Goal: Register for event/course

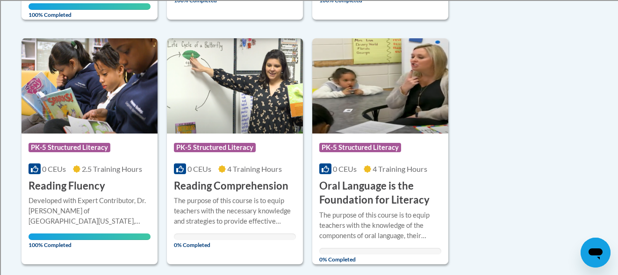
scroll to position [470, 0]
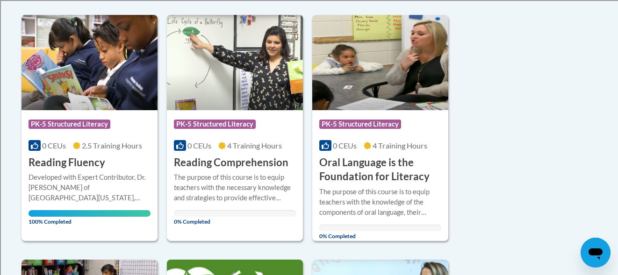
click at [240, 169] on h3 "Reading Comprehension" at bounding box center [231, 163] width 115 height 14
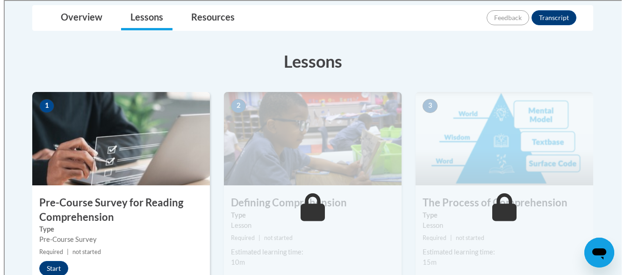
scroll to position [240, 0]
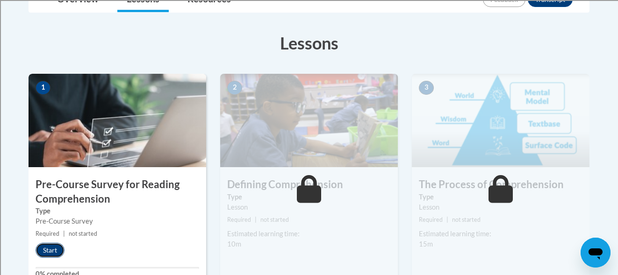
click at [45, 252] on button "Start" at bounding box center [50, 250] width 29 height 15
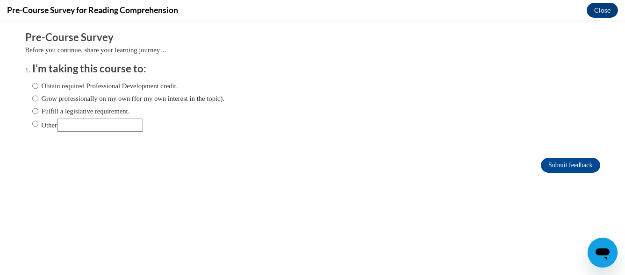
scroll to position [0, 0]
click at [32, 112] on input "Fulfill a legislative requirement." at bounding box center [35, 111] width 6 height 10
radio input "true"
click at [565, 163] on input "Submit feedback" at bounding box center [570, 165] width 59 height 15
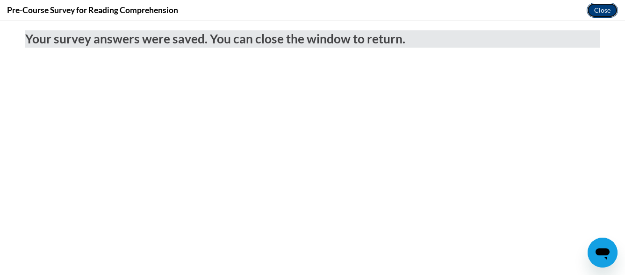
click at [606, 8] on button "Close" at bounding box center [602, 10] width 31 height 15
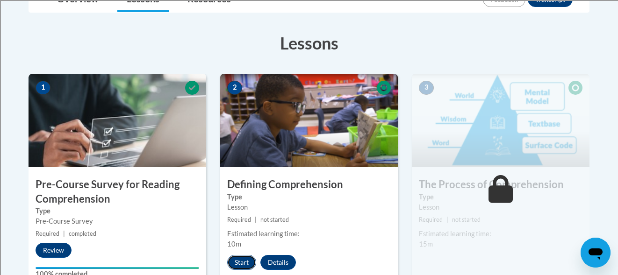
click at [235, 263] on button "Start" at bounding box center [241, 262] width 29 height 15
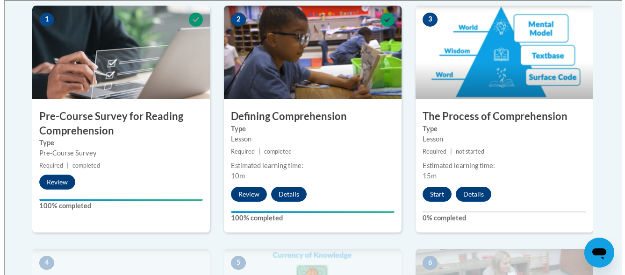
scroll to position [311, 0]
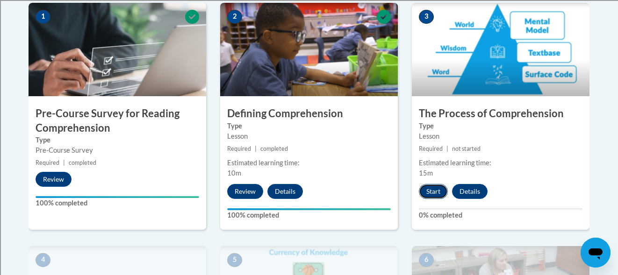
click at [431, 192] on button "Start" at bounding box center [433, 191] width 29 height 15
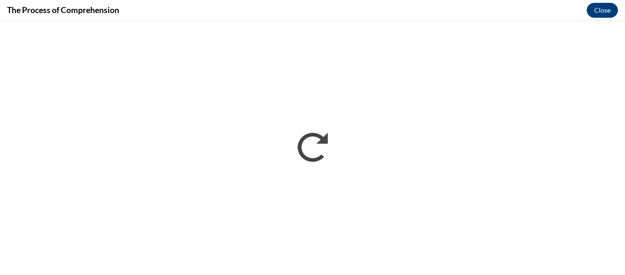
scroll to position [0, 0]
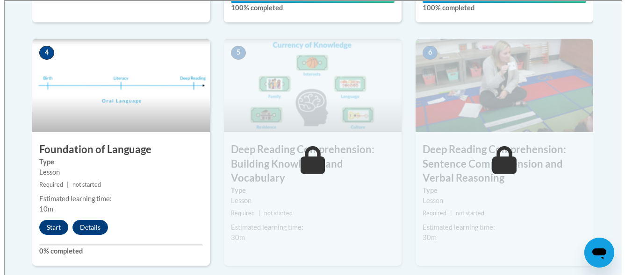
scroll to position [527, 0]
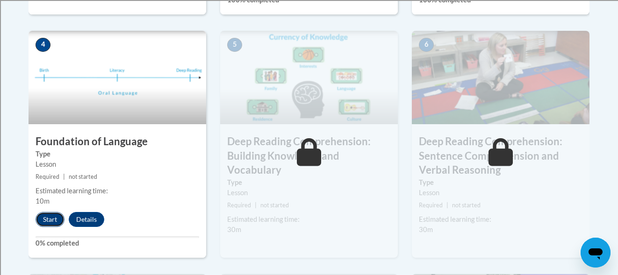
click at [51, 217] on button "Start" at bounding box center [50, 219] width 29 height 15
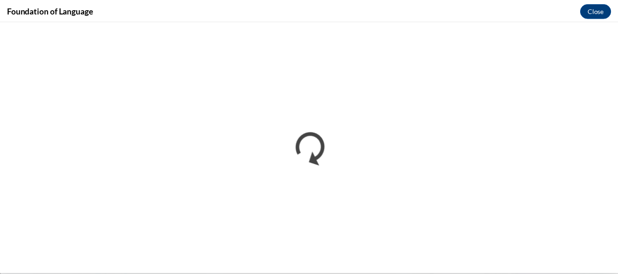
scroll to position [0, 0]
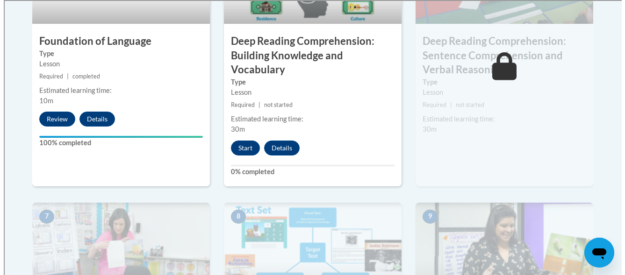
scroll to position [595, 0]
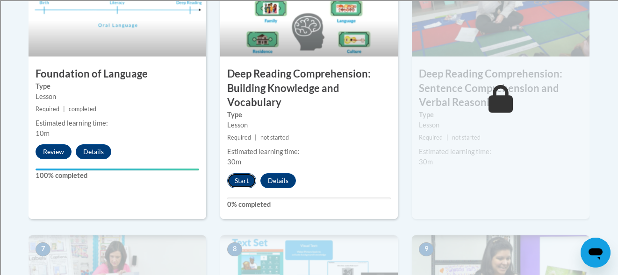
click at [245, 180] on button "Start" at bounding box center [241, 180] width 29 height 15
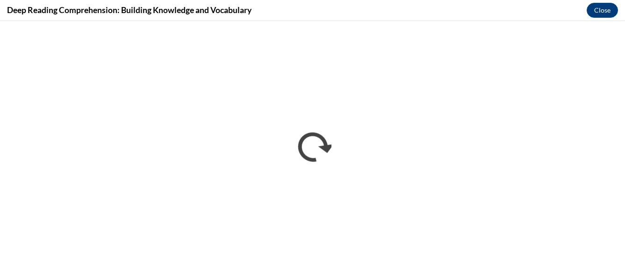
scroll to position [0, 0]
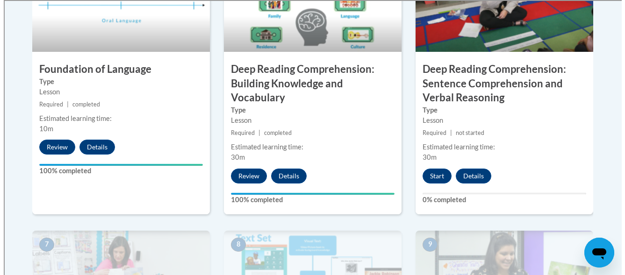
scroll to position [602, 0]
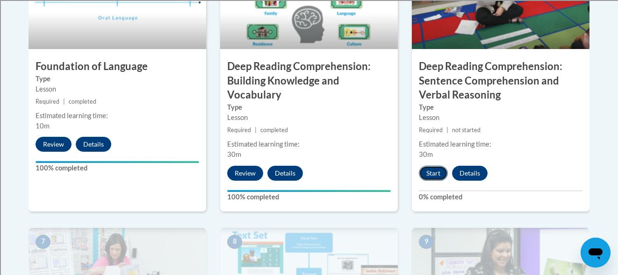
click at [437, 167] on button "Start" at bounding box center [433, 173] width 29 height 15
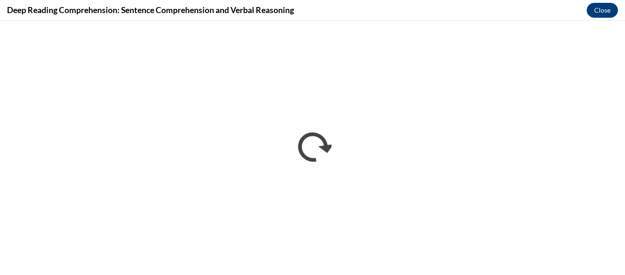
scroll to position [0, 0]
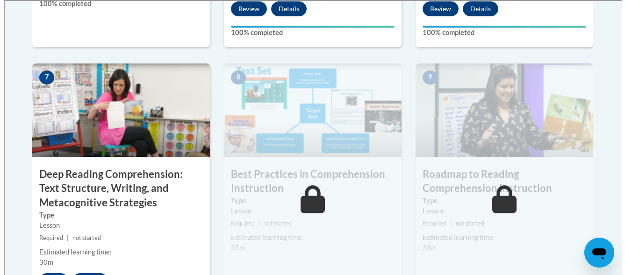
scroll to position [800, 0]
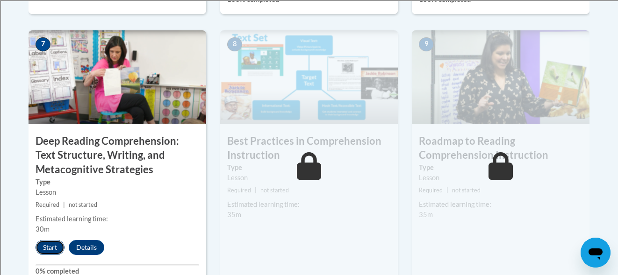
click at [51, 247] on button "Start" at bounding box center [50, 247] width 29 height 15
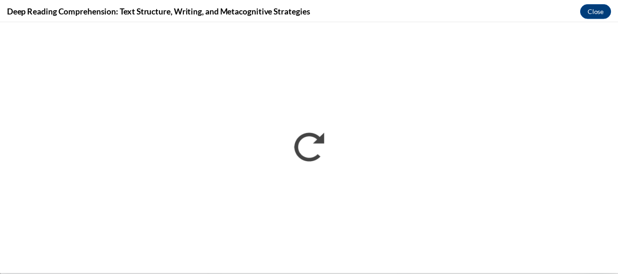
scroll to position [0, 0]
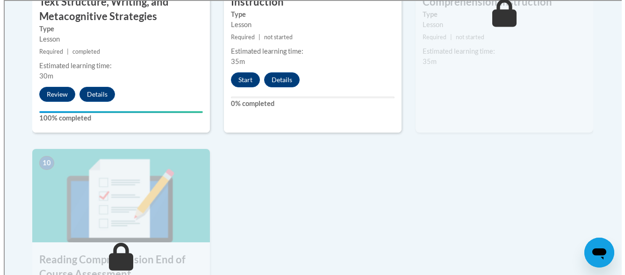
scroll to position [951, 0]
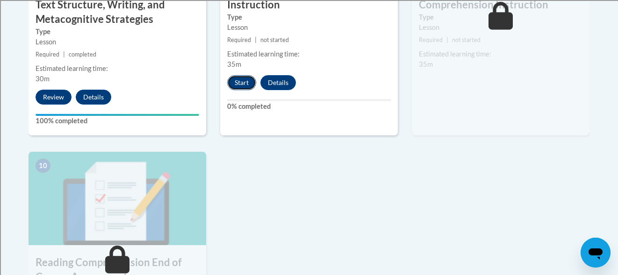
click at [244, 83] on button "Start" at bounding box center [241, 82] width 29 height 15
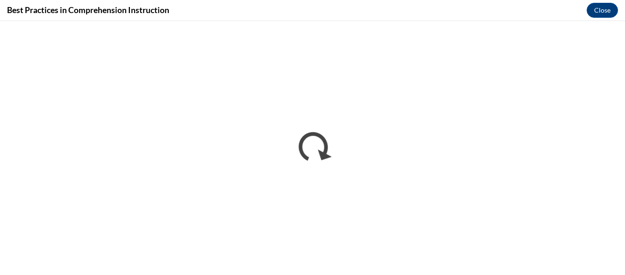
scroll to position [0, 0]
